Goal: Task Accomplishment & Management: Manage account settings

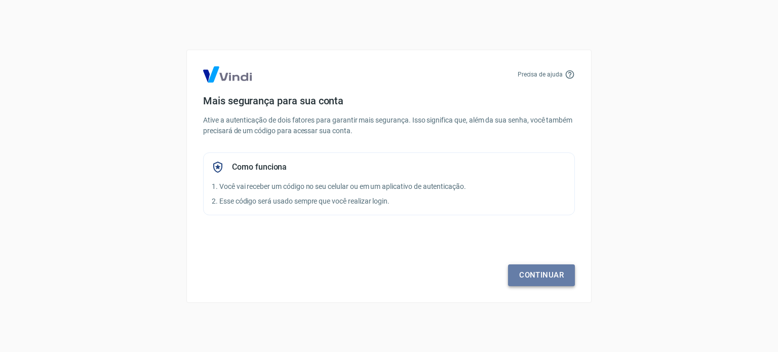
click at [543, 284] on link "Continuar" at bounding box center [541, 274] width 67 height 21
